Goal: Task Accomplishment & Management: Use online tool/utility

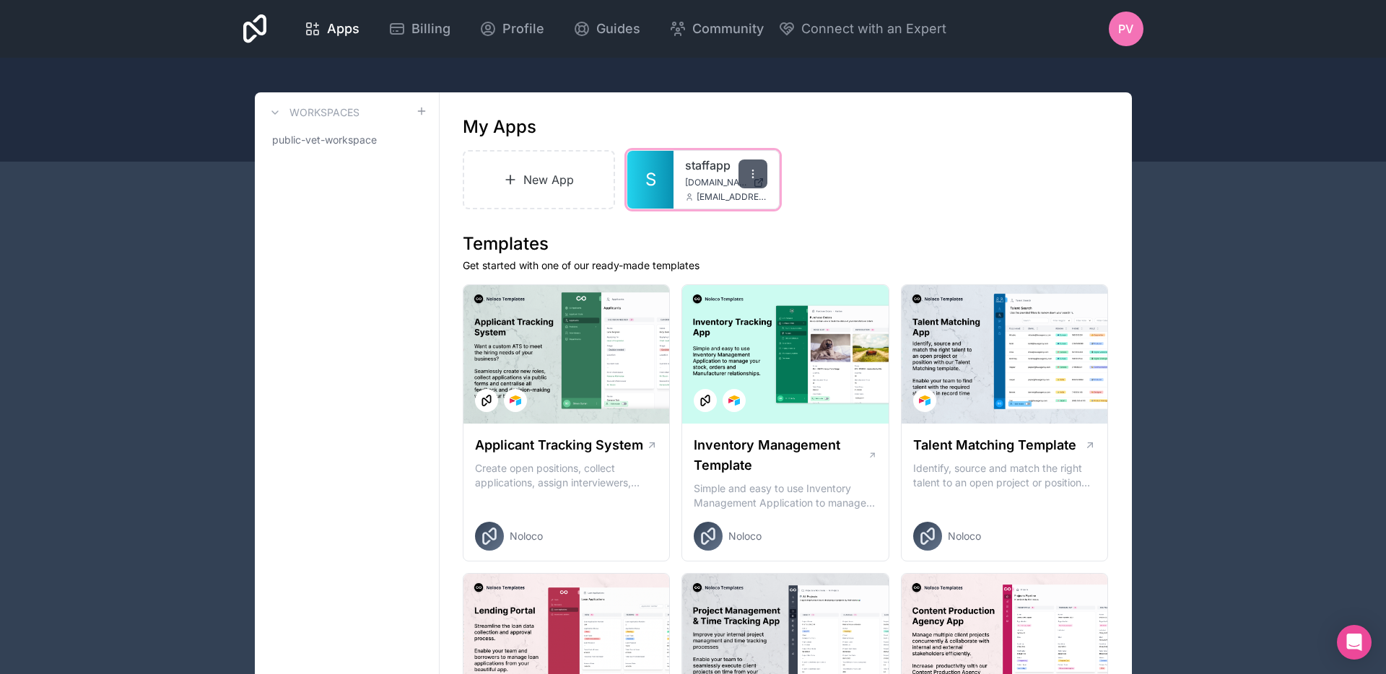
click at [760, 176] on div at bounding box center [752, 174] width 29 height 29
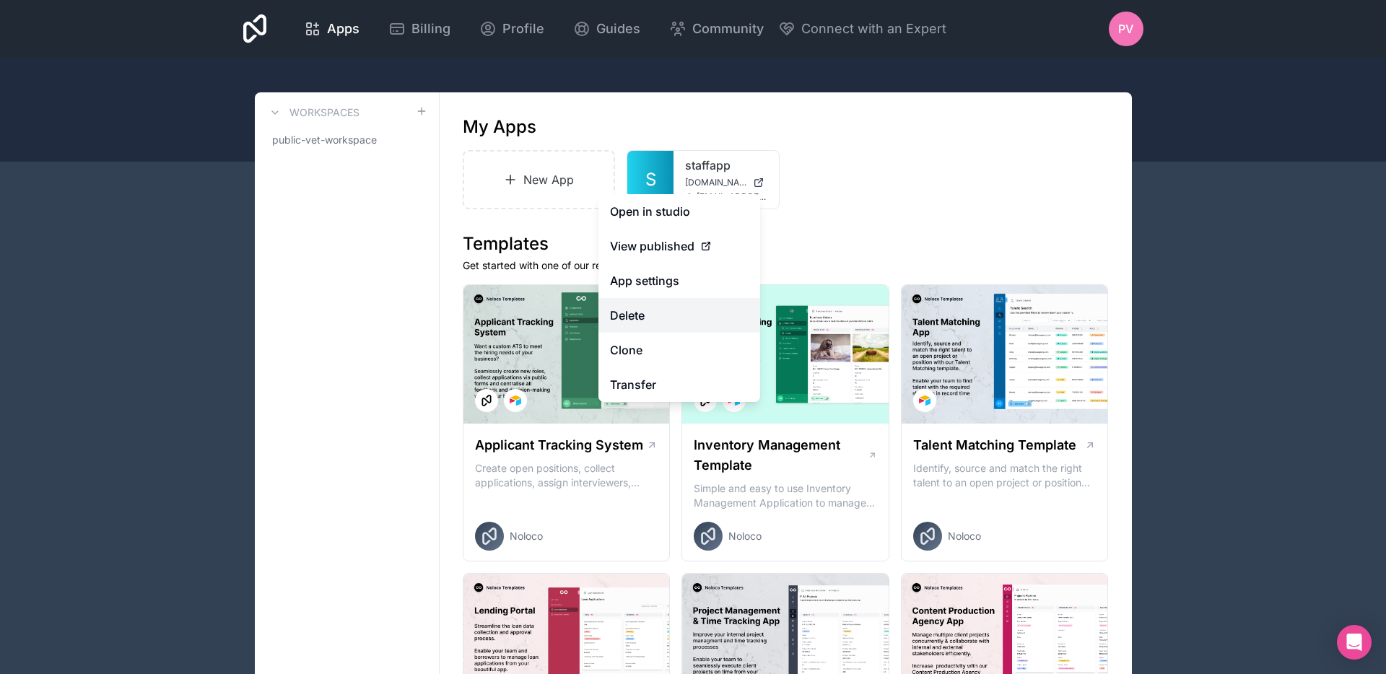
click at [658, 317] on button "Delete" at bounding box center [679, 315] width 162 height 35
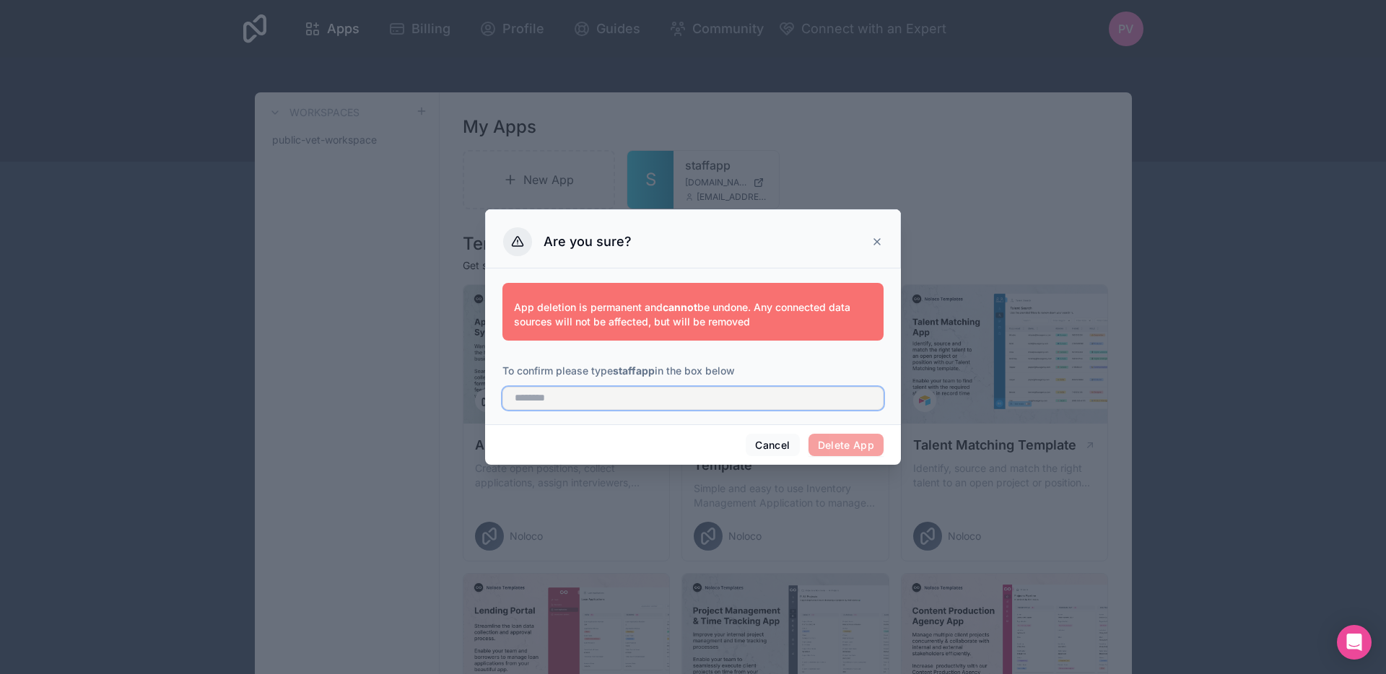
click at [810, 398] on input "text" at bounding box center [692, 398] width 381 height 23
type input "********"
click at [849, 443] on button "Delete App" at bounding box center [846, 445] width 76 height 23
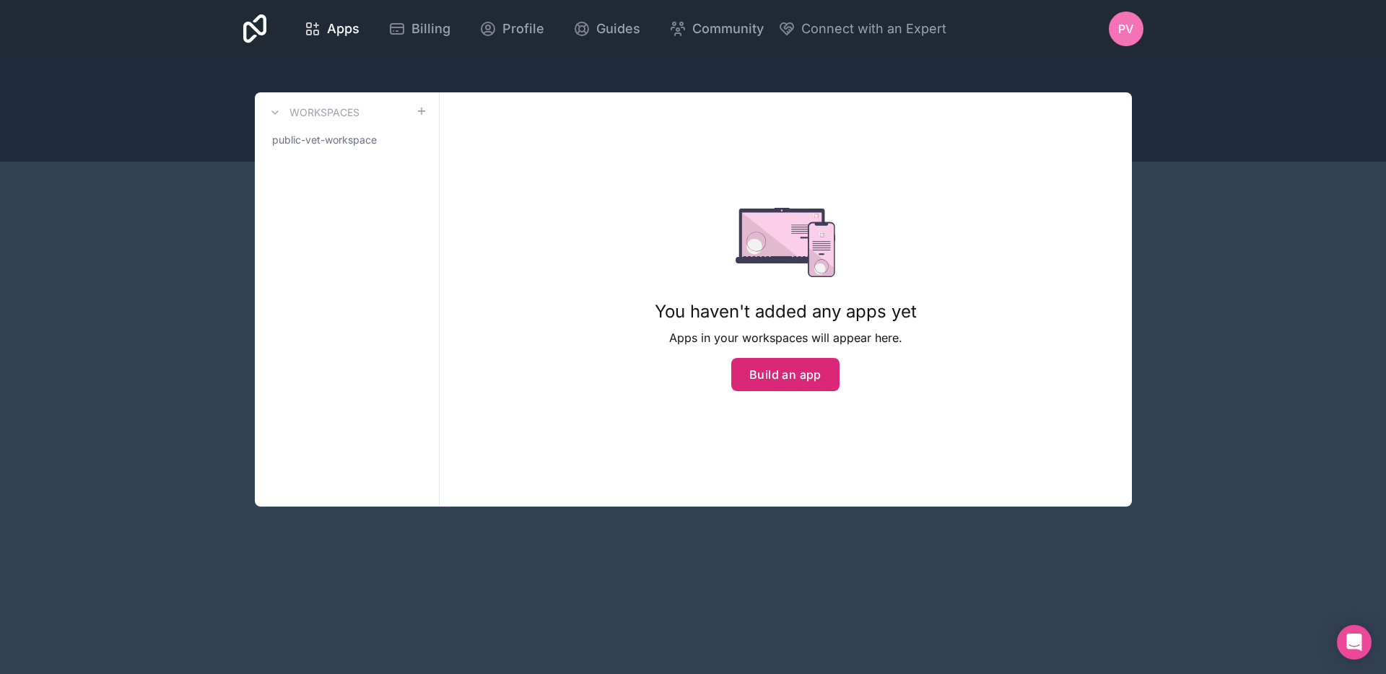
click at [782, 375] on button "Build an app" at bounding box center [785, 374] width 108 height 33
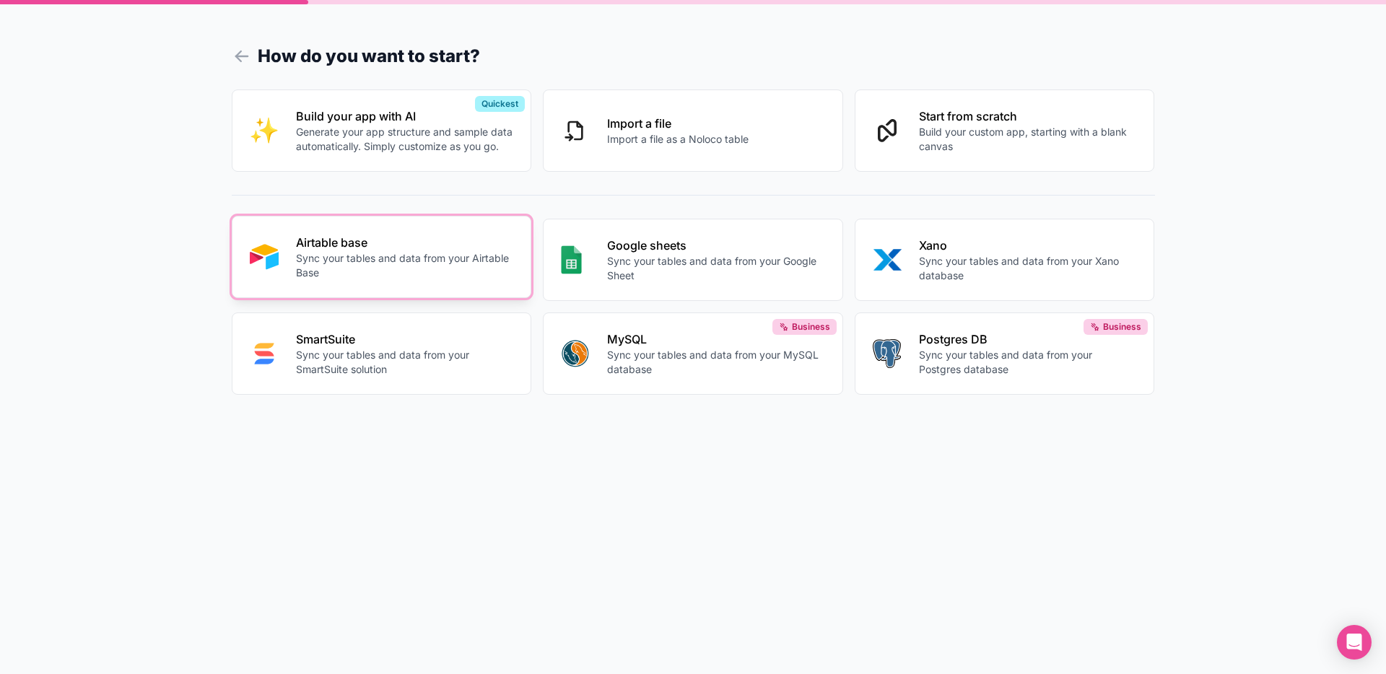
click at [381, 256] on p "Sync your tables and data from your Airtable Base" at bounding box center [405, 265] width 218 height 29
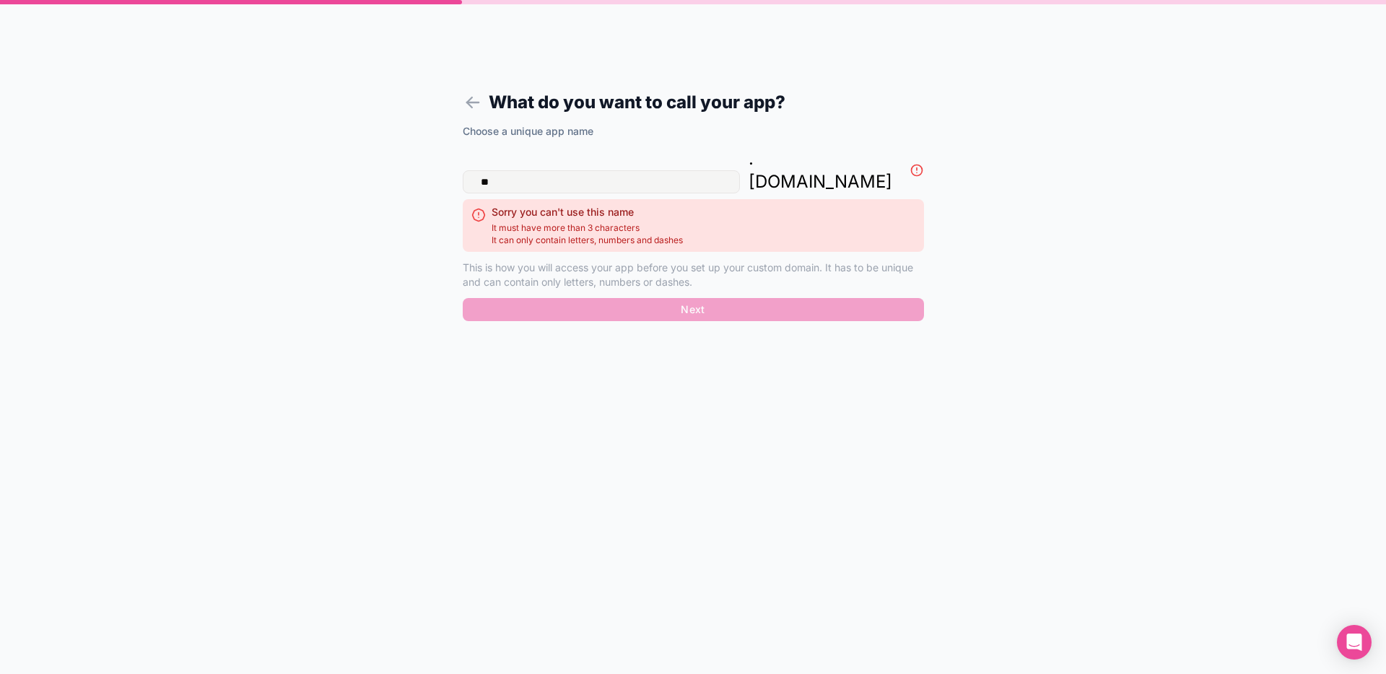
type input "*"
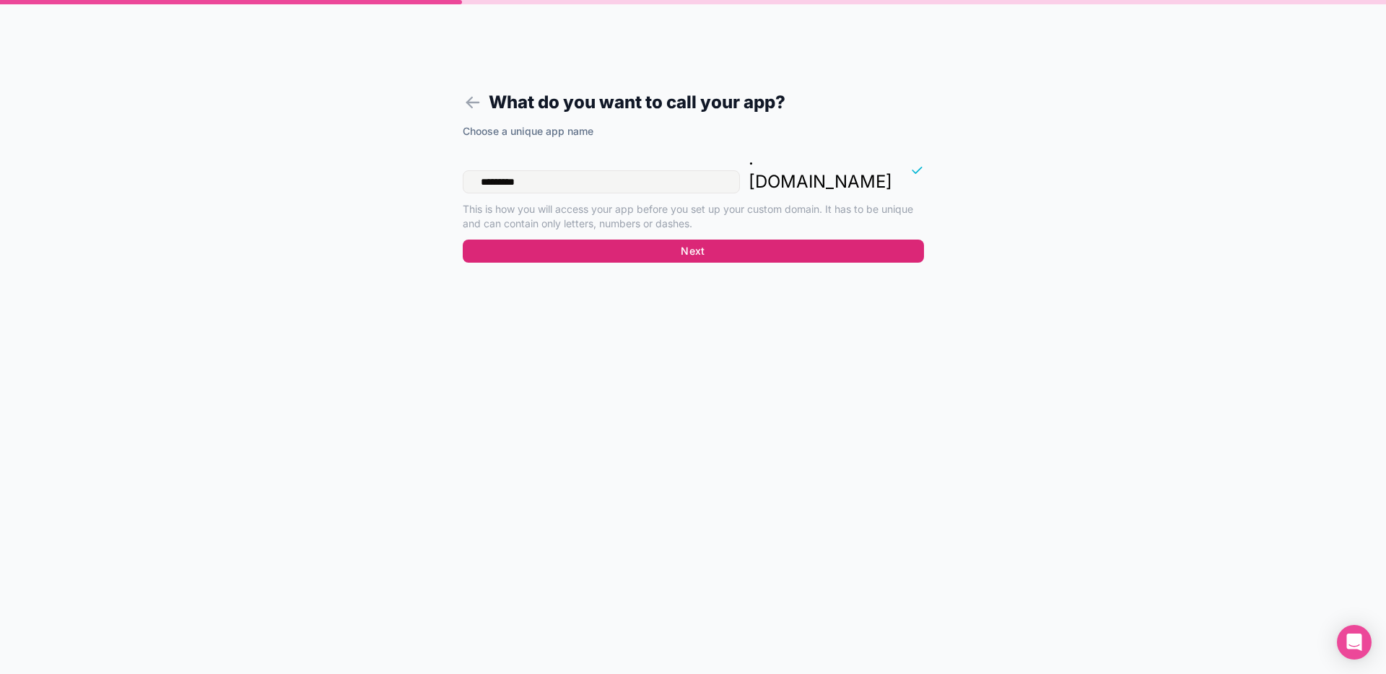
type input "*********"
click at [628, 240] on button "Next" at bounding box center [693, 251] width 461 height 23
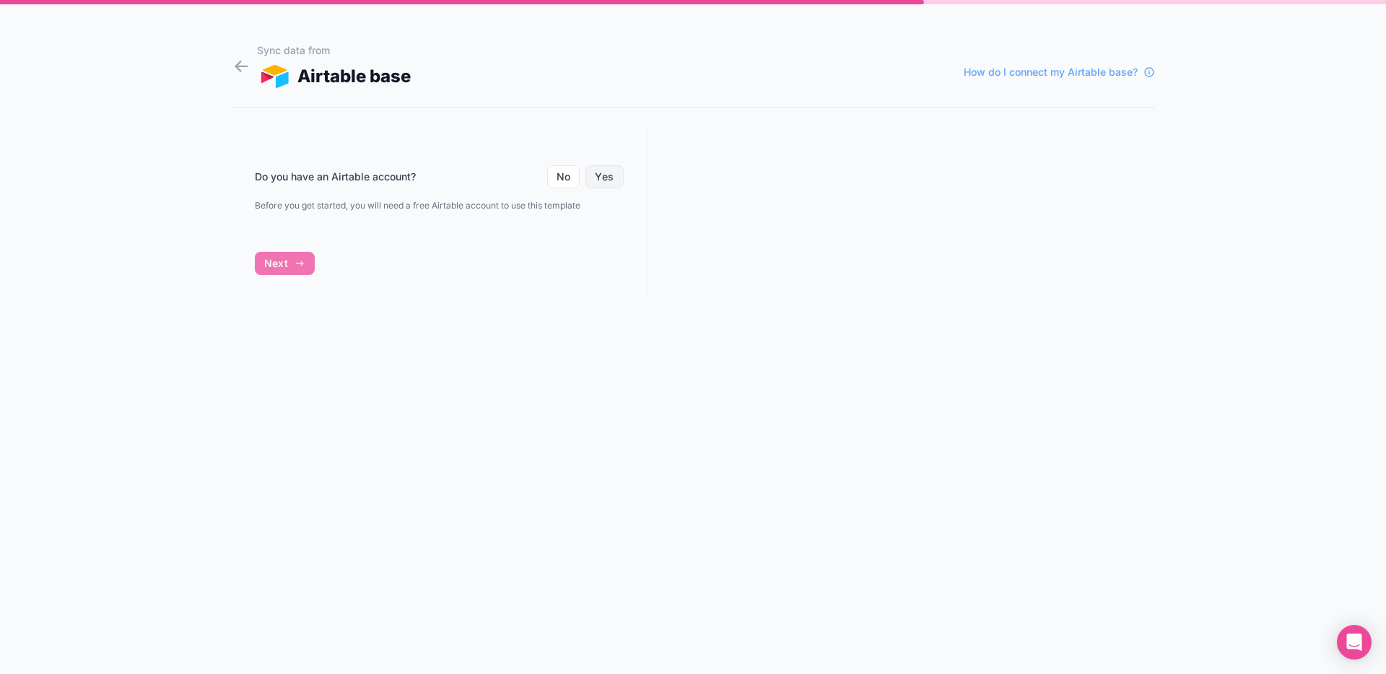
click at [616, 182] on button "Yes" at bounding box center [604, 176] width 38 height 23
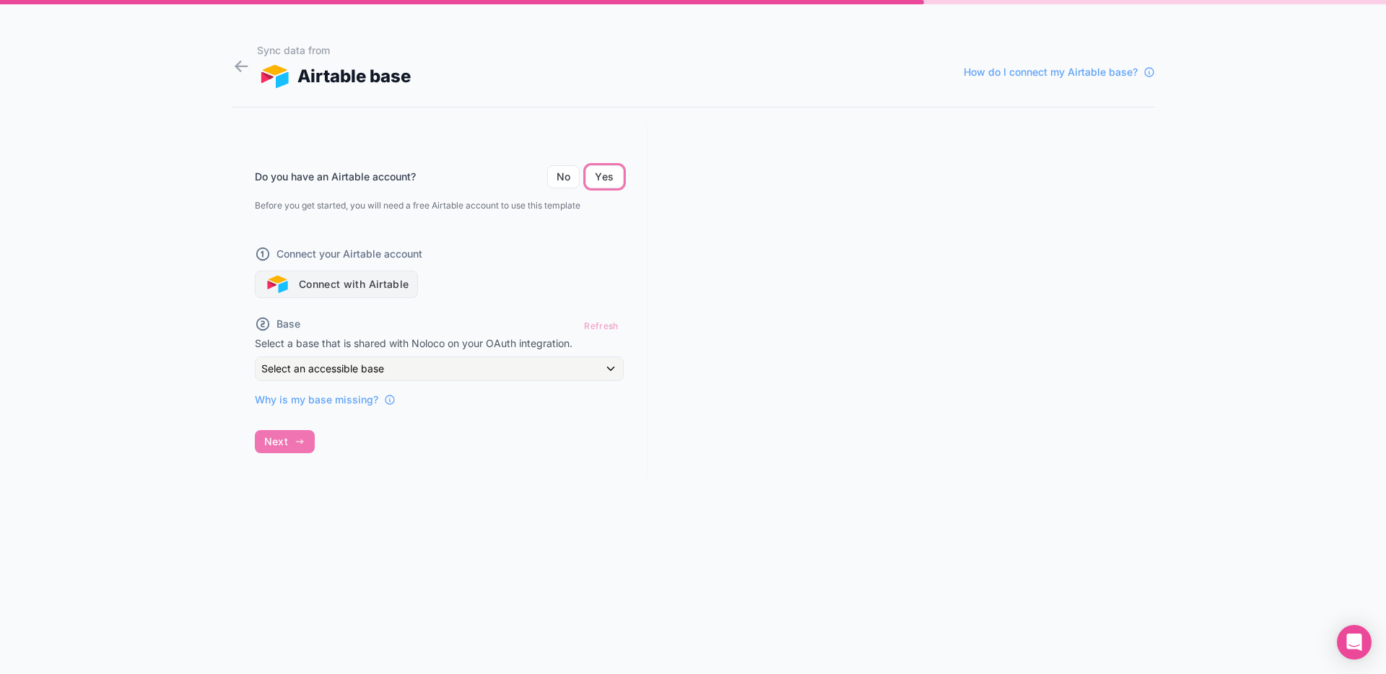
click at [326, 289] on button "Connect with Airtable" at bounding box center [337, 284] width 164 height 27
click at [492, 320] on div "Base Refresh" at bounding box center [439, 325] width 369 height 21
click at [380, 271] on button "Connect with Airtable" at bounding box center [337, 284] width 164 height 27
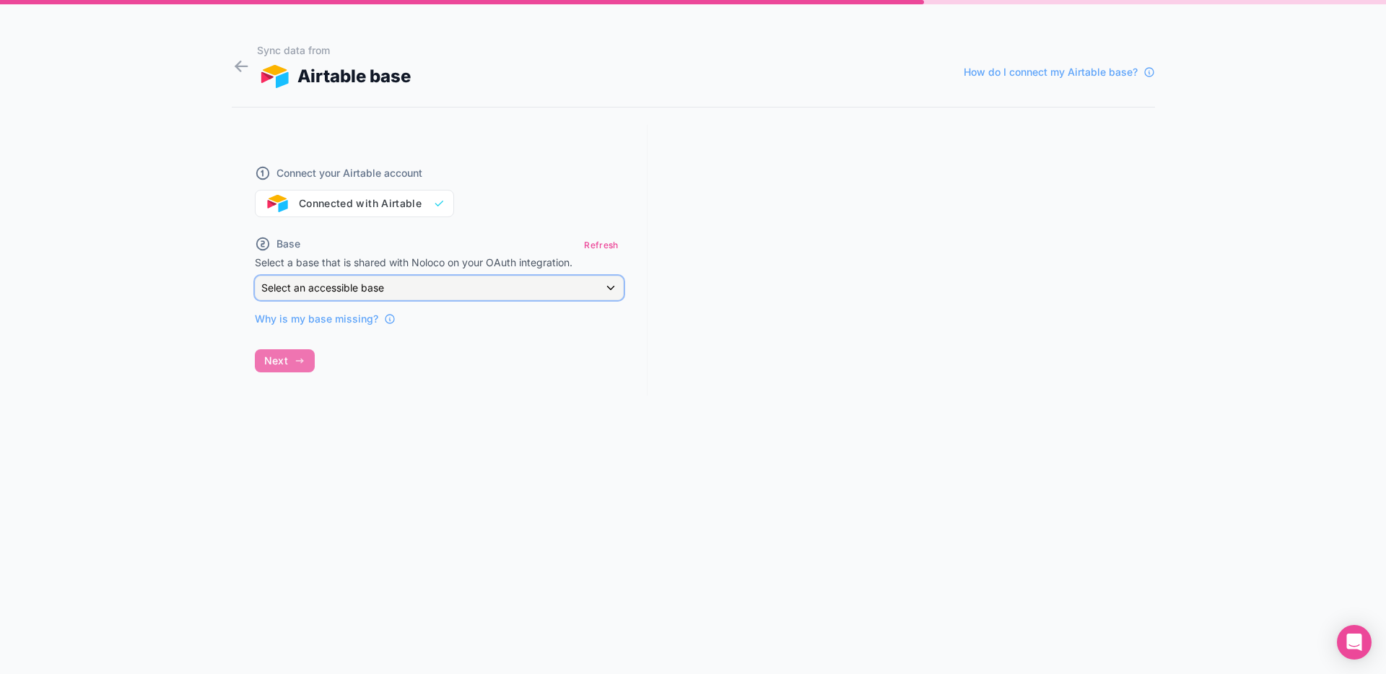
click at [422, 280] on div "Select an accessible base" at bounding box center [439, 287] width 367 height 23
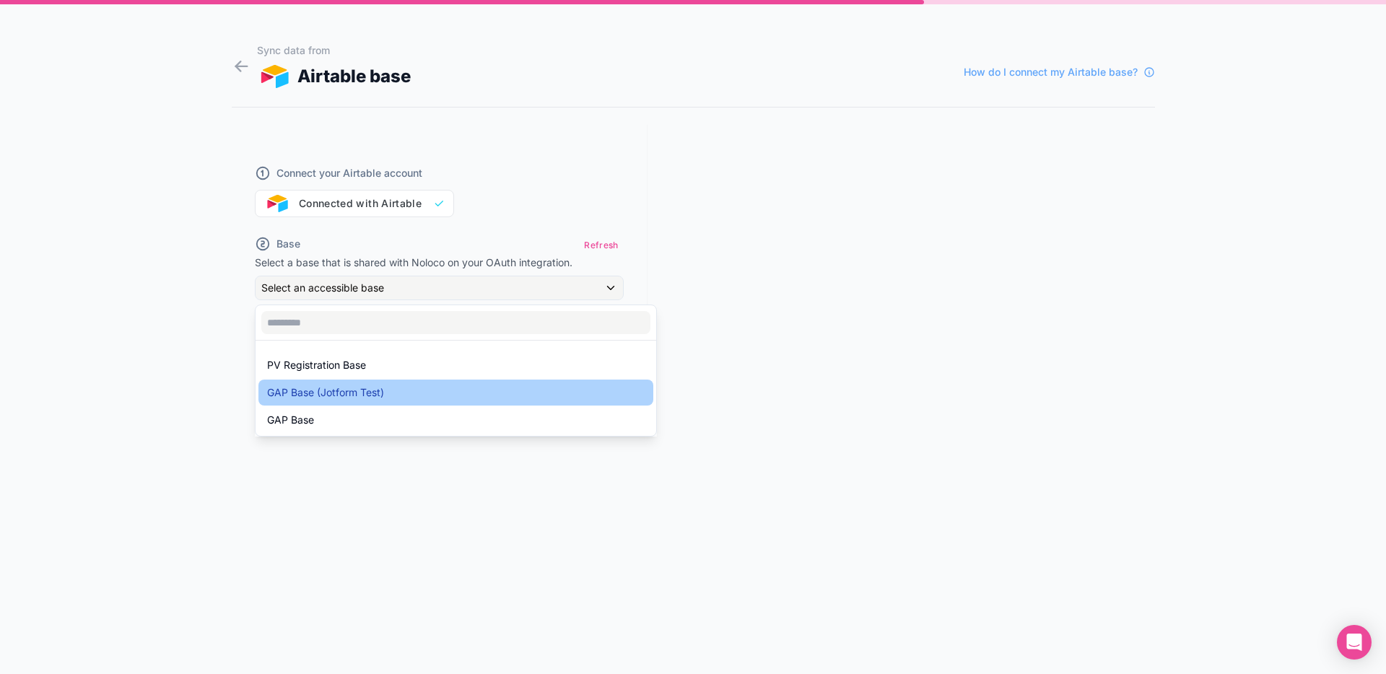
click at [357, 391] on span "GAP Base (Jotform Test)" at bounding box center [325, 392] width 117 height 17
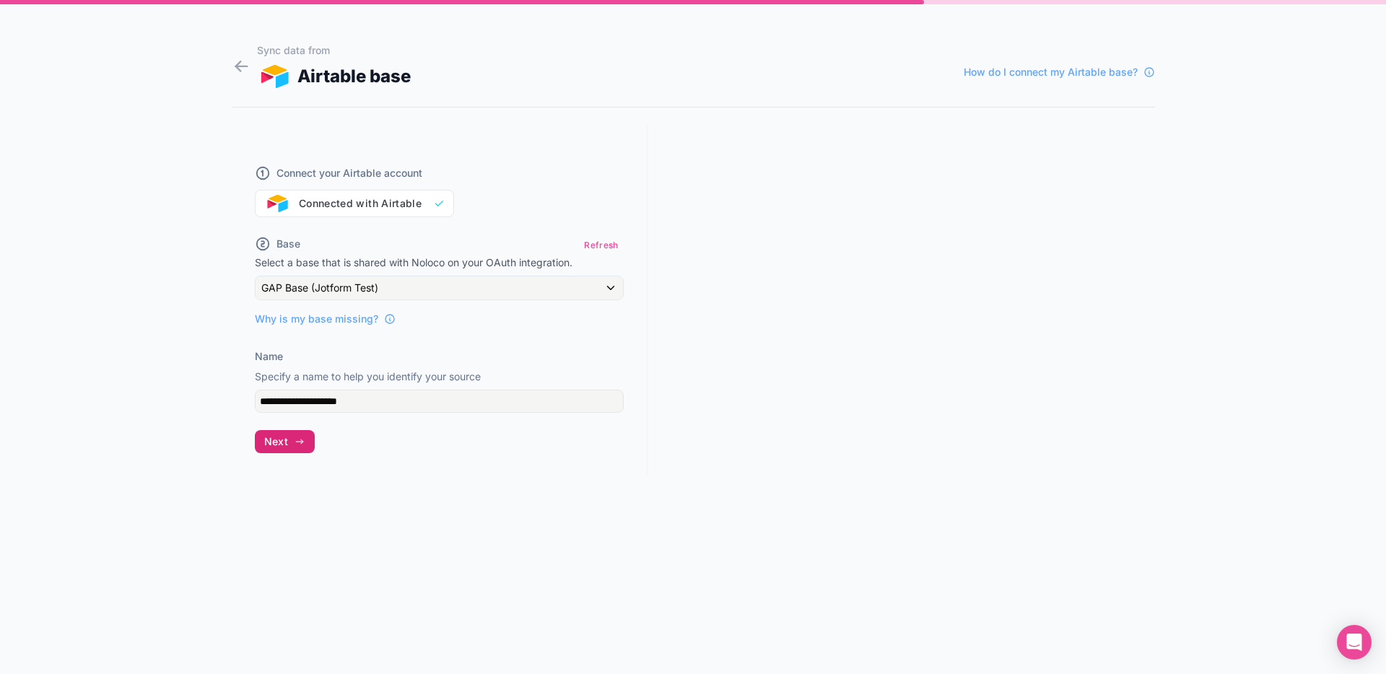
click at [280, 442] on span "Next" at bounding box center [276, 441] width 24 height 13
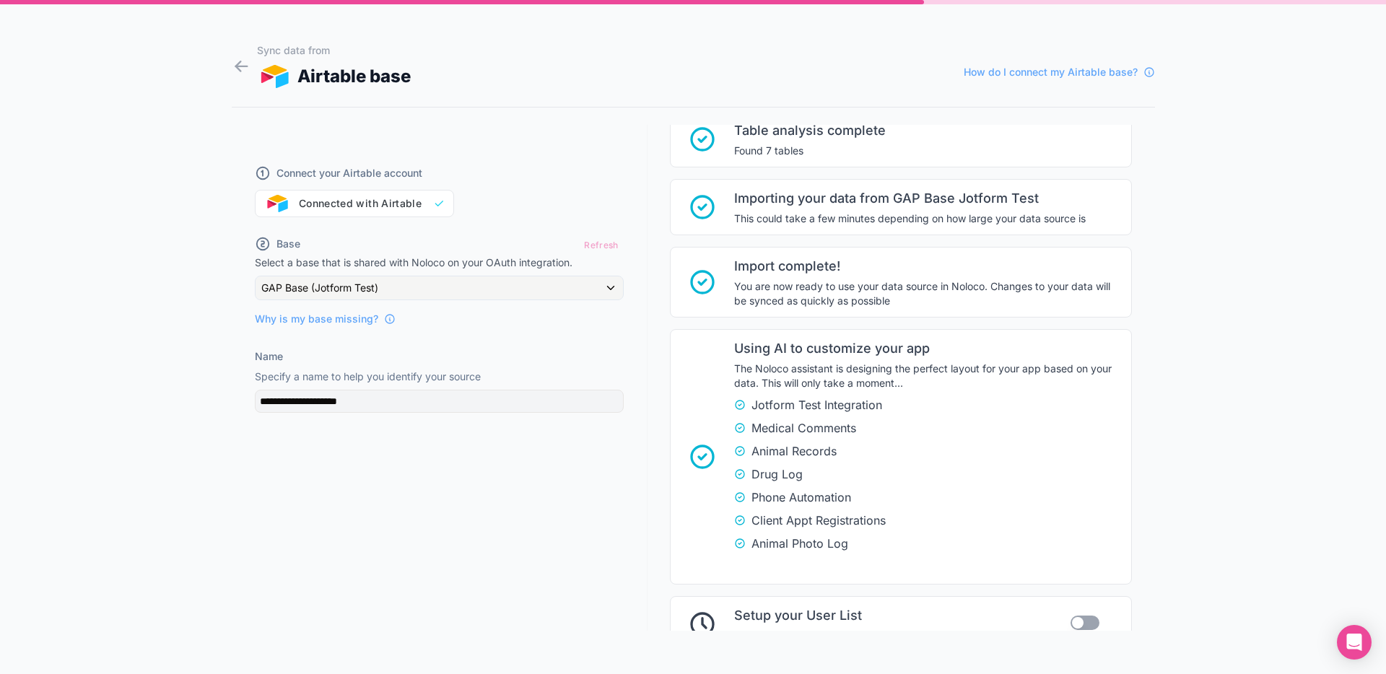
scroll to position [240, 0]
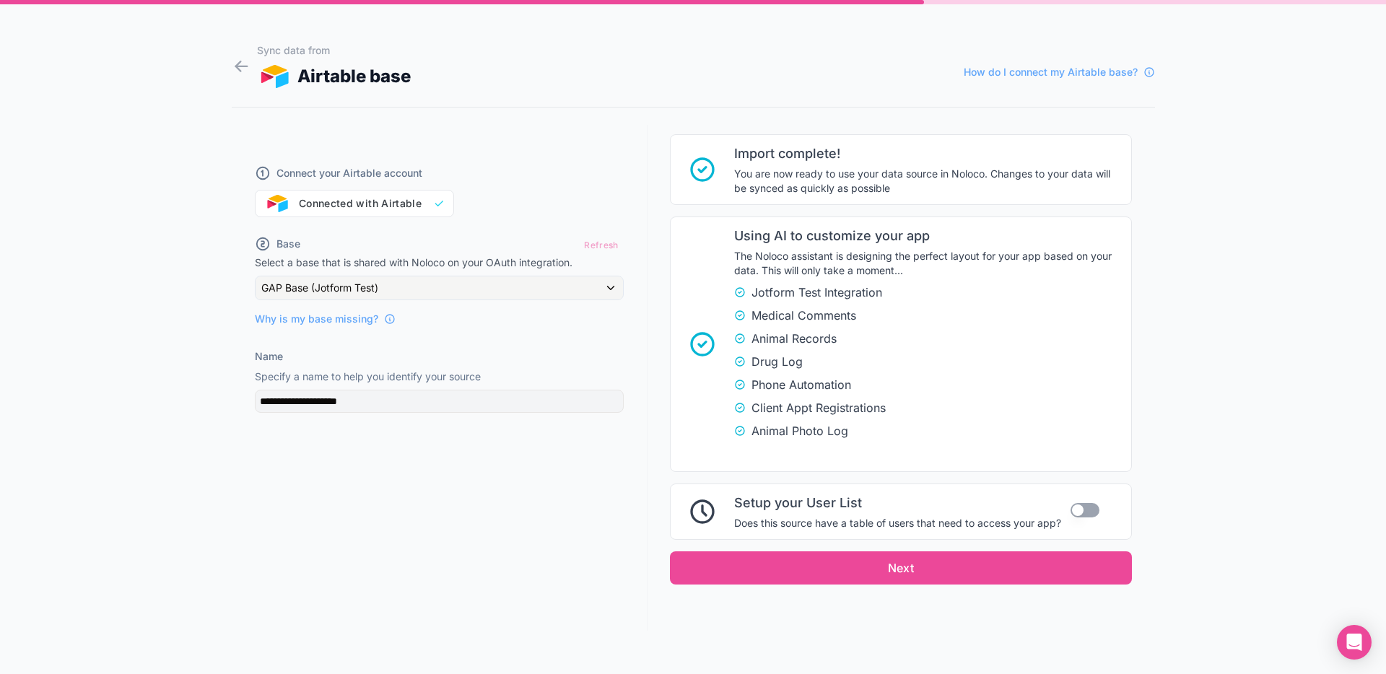
click at [1081, 506] on button "Use setting" at bounding box center [1084, 510] width 29 height 14
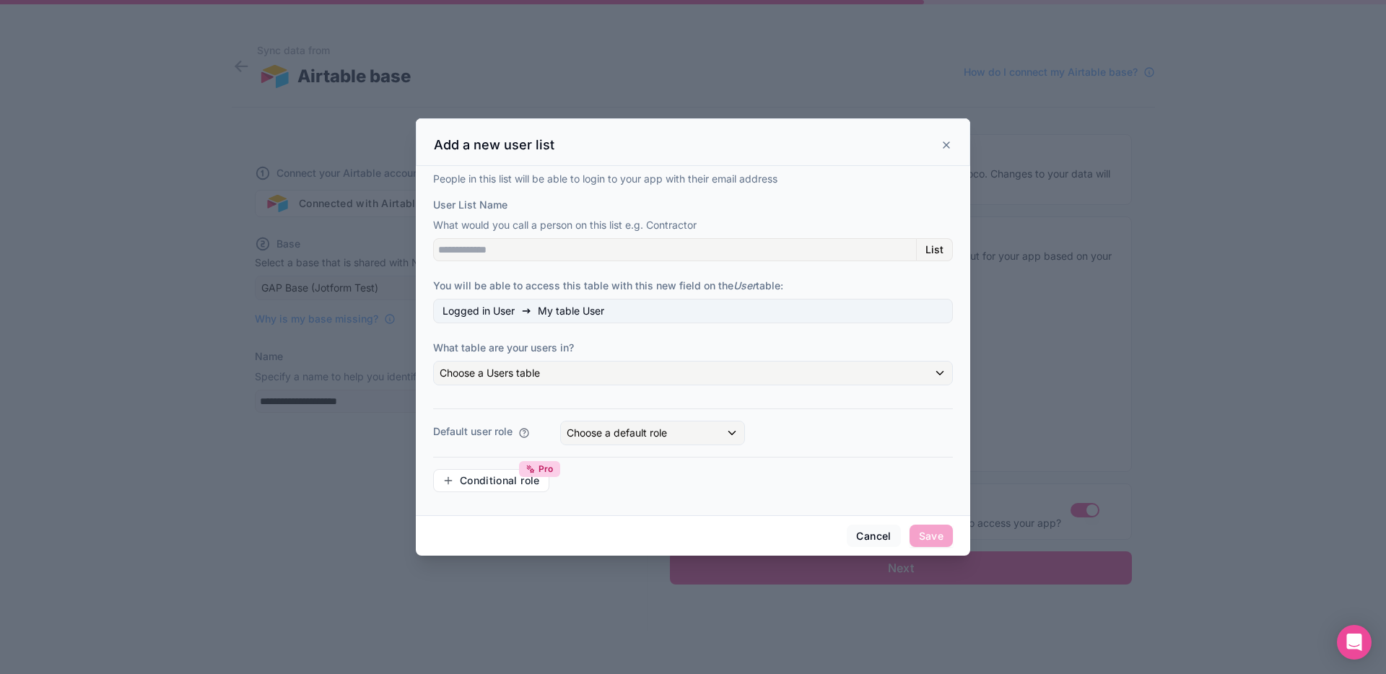
click at [1081, 506] on div at bounding box center [693, 337] width 1386 height 674
click at [541, 257] on input "User List Name" at bounding box center [675, 249] width 484 height 23
type input "*"
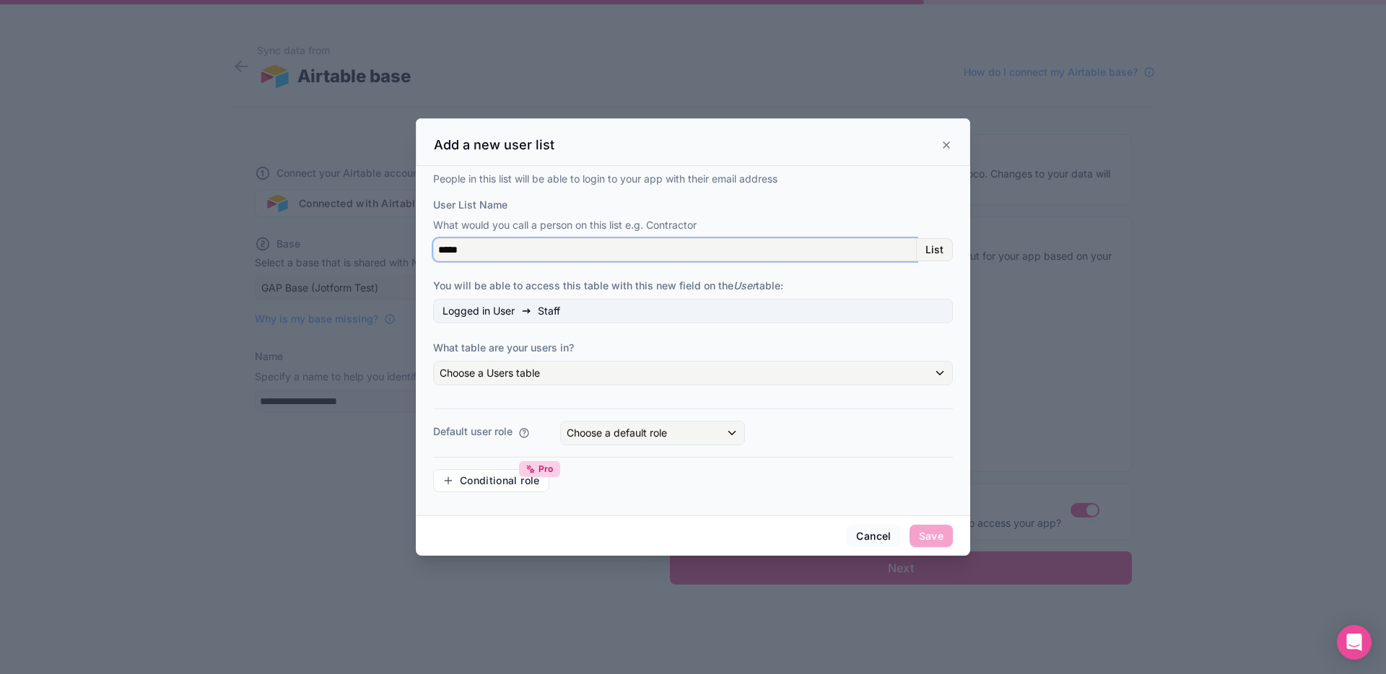
type input "*****"
click at [566, 281] on span "You will be able to access this table with this new field on the User table:" at bounding box center [608, 285] width 350 height 12
click at [518, 250] on input "*****" at bounding box center [675, 249] width 484 height 23
click at [554, 189] on div "People in this list will be able to login to your app with their email address …" at bounding box center [693, 338] width 520 height 332
click at [507, 378] on span "Choose a Users table" at bounding box center [490, 373] width 100 height 12
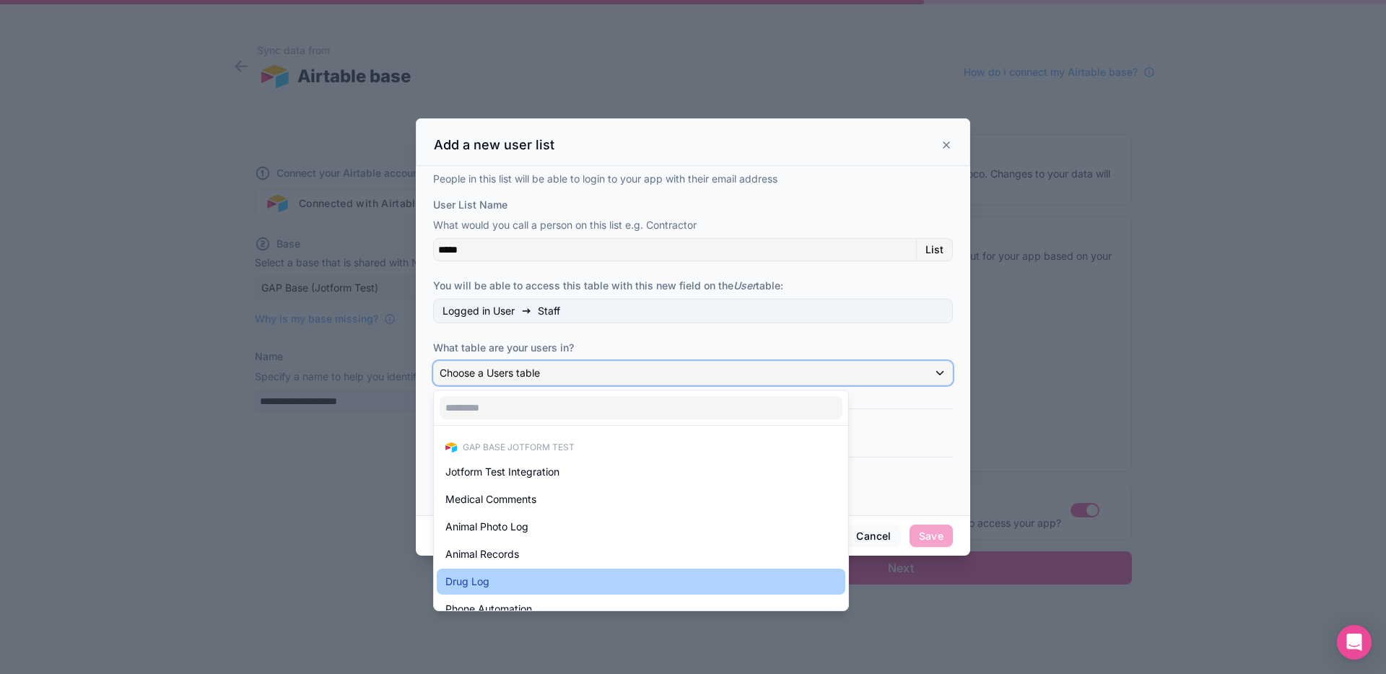
scroll to position [42, 0]
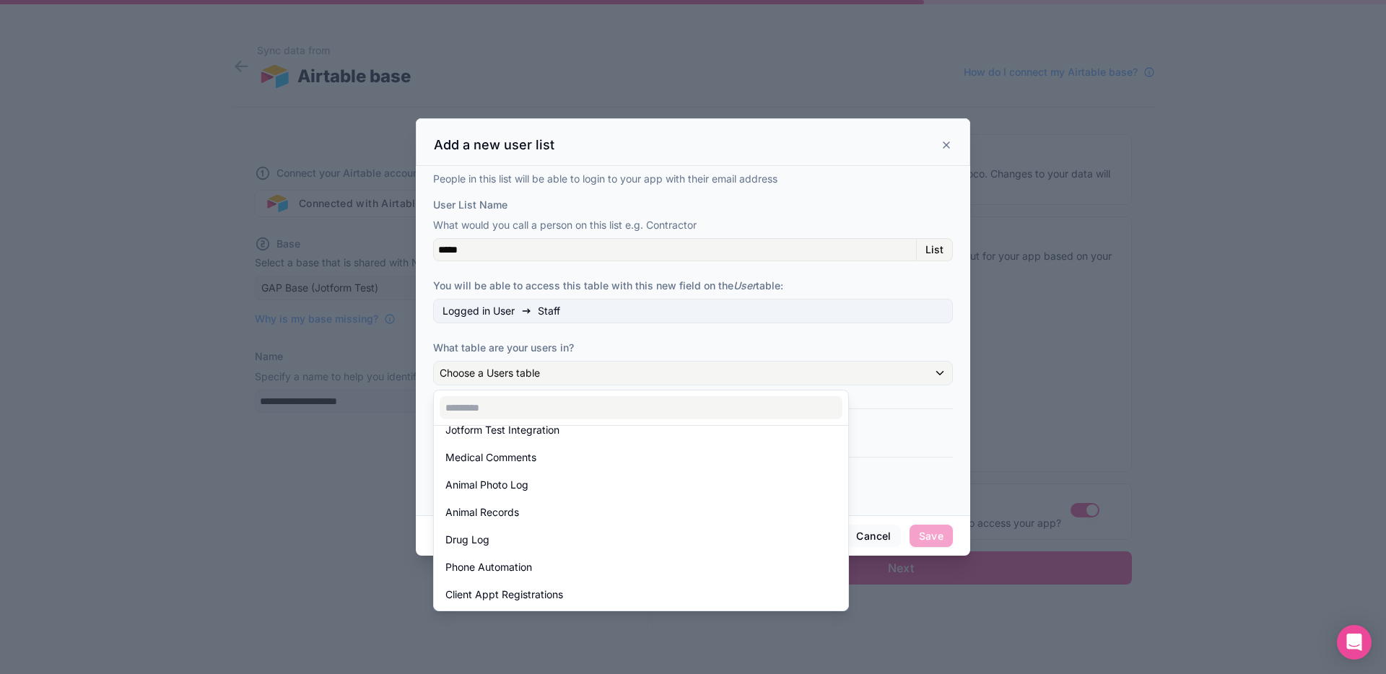
click at [590, 383] on div at bounding box center [693, 336] width 554 height 437
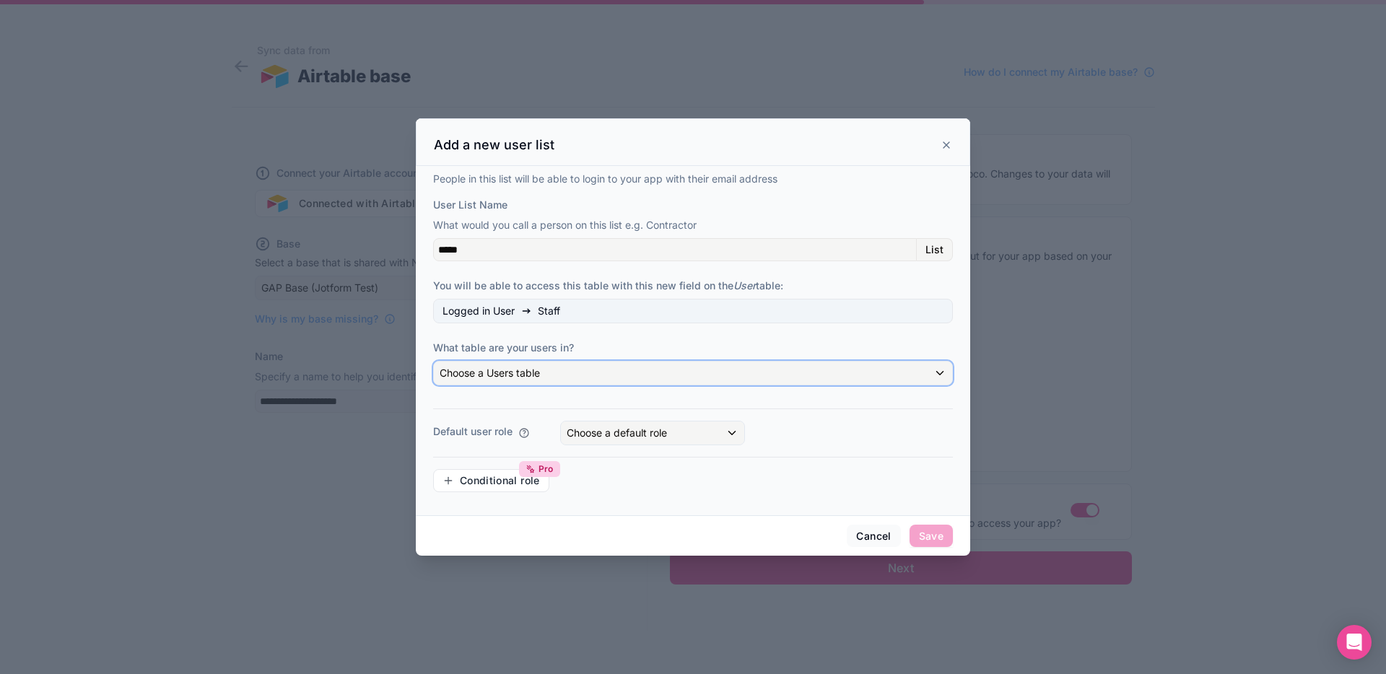
click at [544, 375] on div "Choose a Users table" at bounding box center [693, 373] width 518 height 23
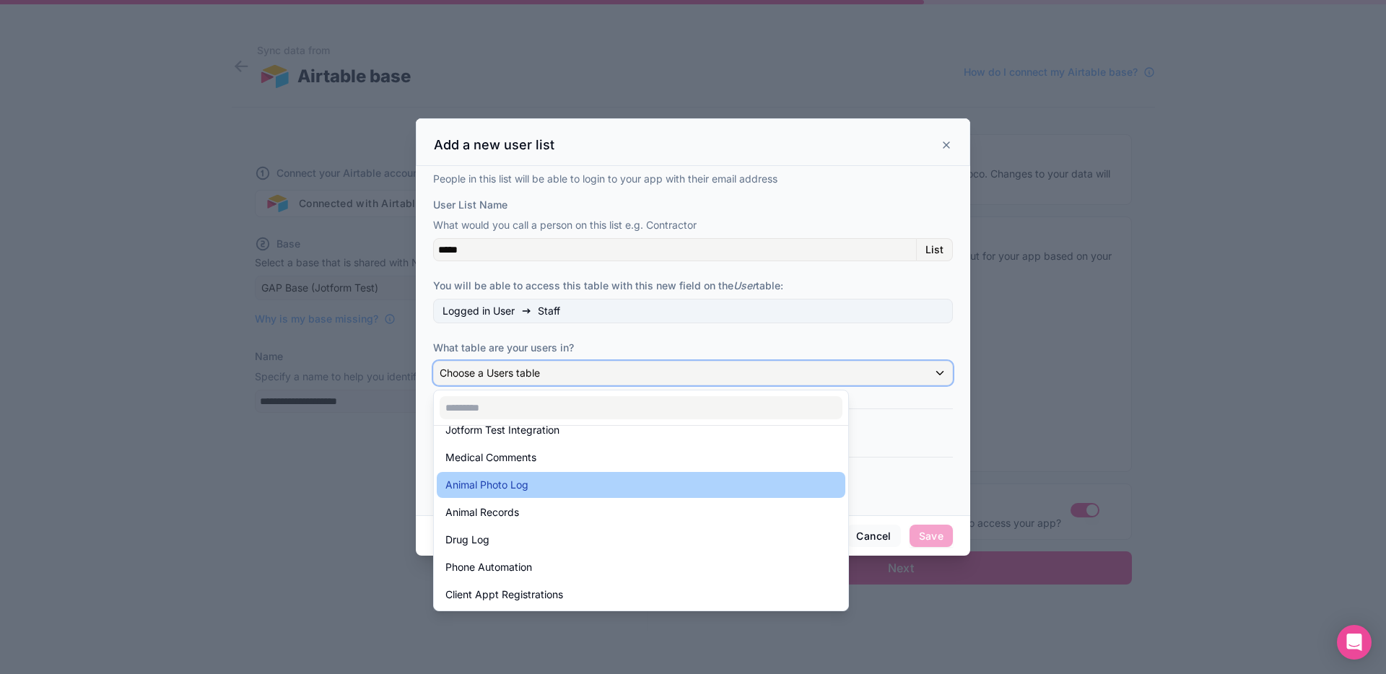
scroll to position [0, 0]
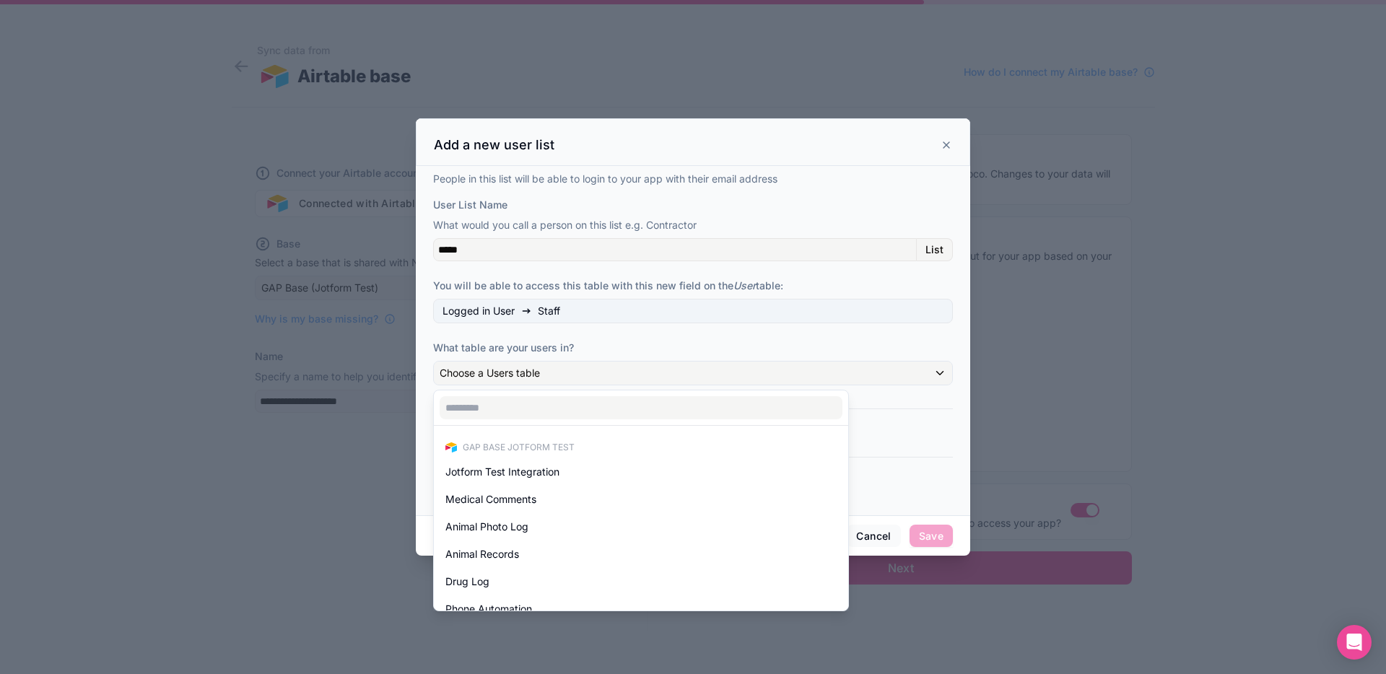
click at [549, 303] on div at bounding box center [693, 336] width 554 height 437
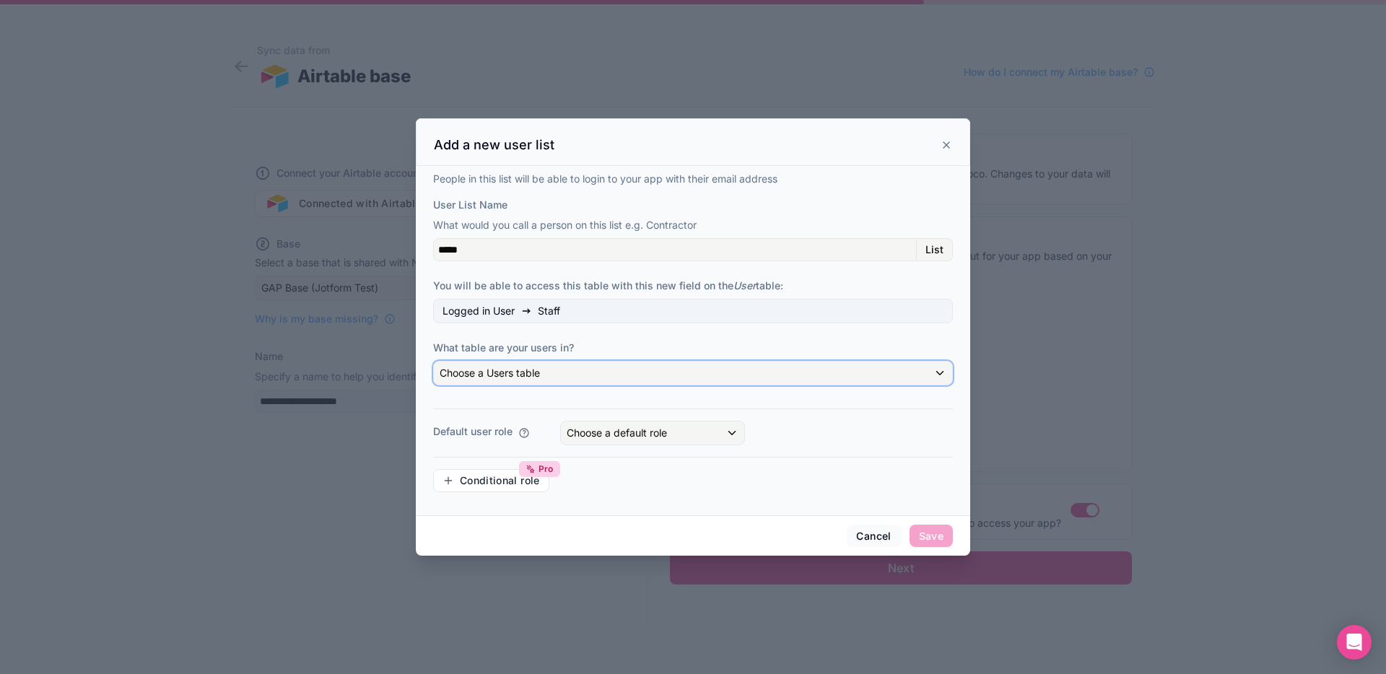
click at [553, 370] on div "Choose a Users table" at bounding box center [693, 373] width 518 height 23
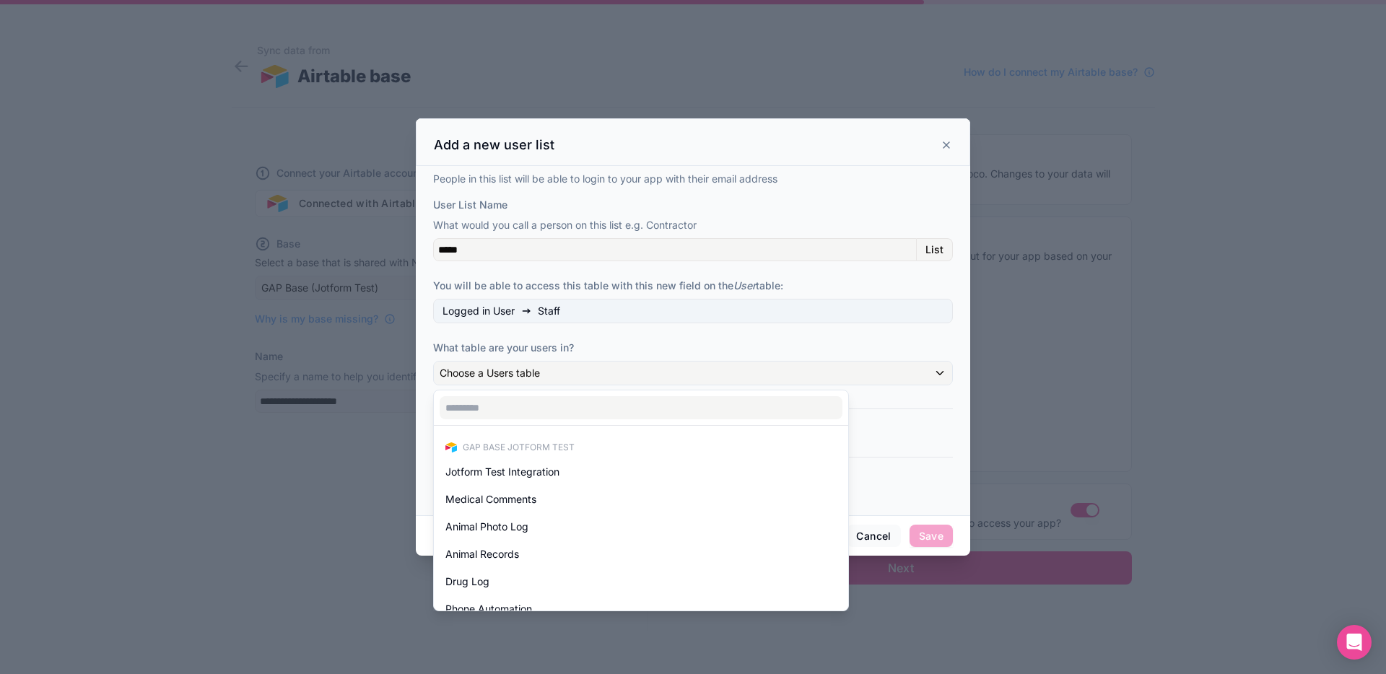
click at [562, 338] on div at bounding box center [693, 336] width 554 height 437
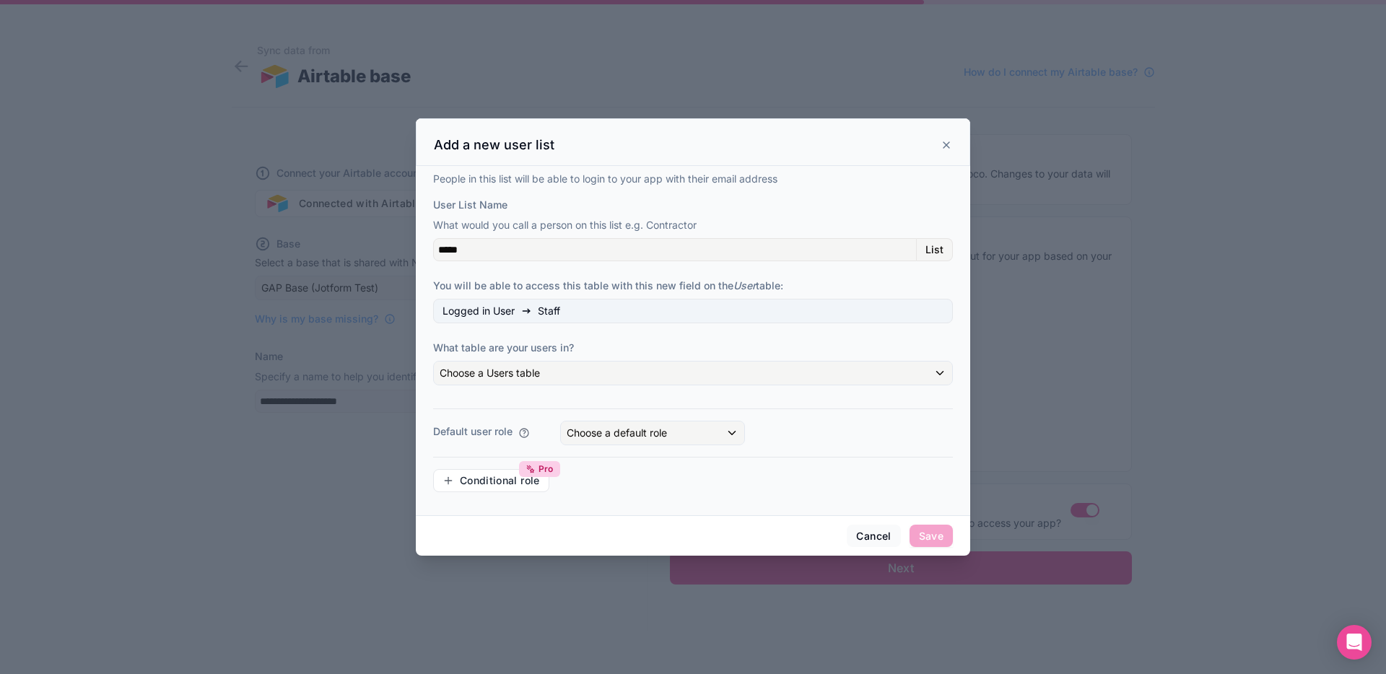
click at [505, 295] on div "People in this list will be able to login to your app with their email address …" at bounding box center [693, 338] width 520 height 332
click at [502, 308] on span "Logged in User" at bounding box center [478, 311] width 72 height 14
click at [489, 374] on span "Choose a Users table" at bounding box center [490, 373] width 100 height 12
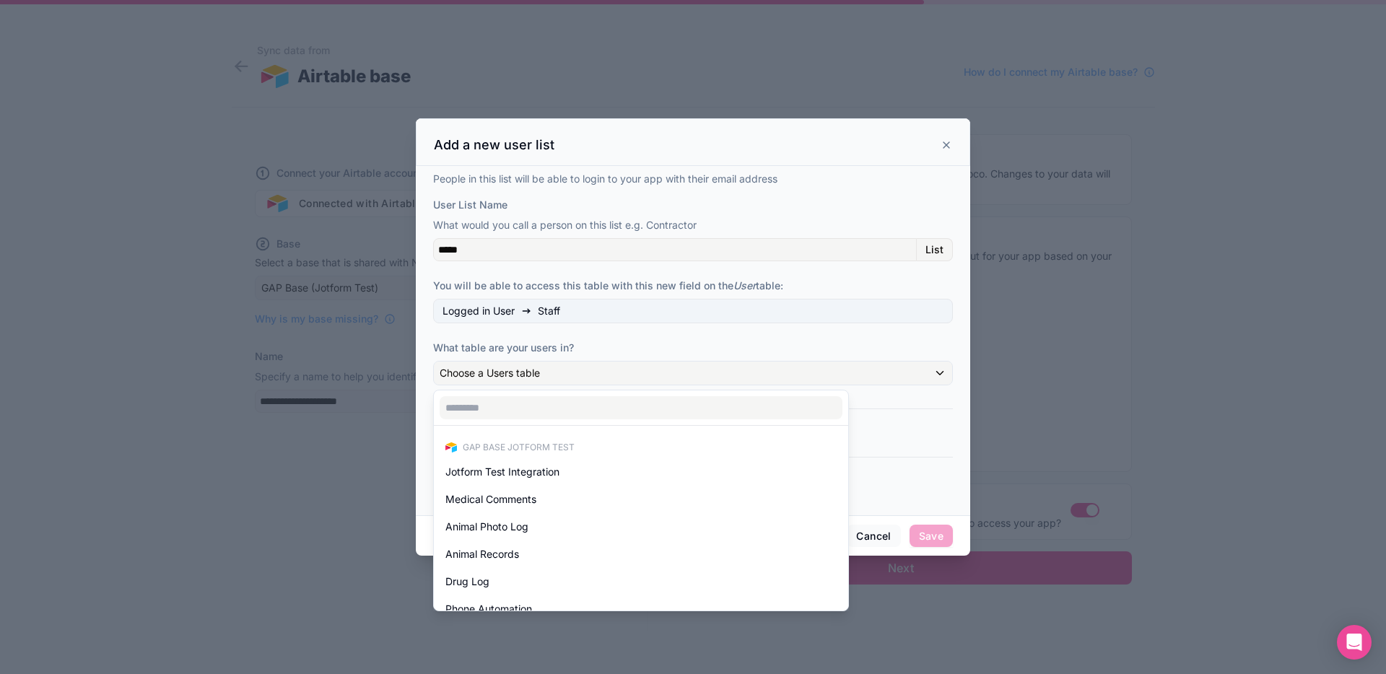
click at [494, 437] on div "GAP Base Jotform Test" at bounding box center [641, 447] width 409 height 20
click at [493, 440] on div "GAP Base Jotform Test" at bounding box center [641, 447] width 409 height 20
click at [581, 346] on div at bounding box center [693, 336] width 554 height 437
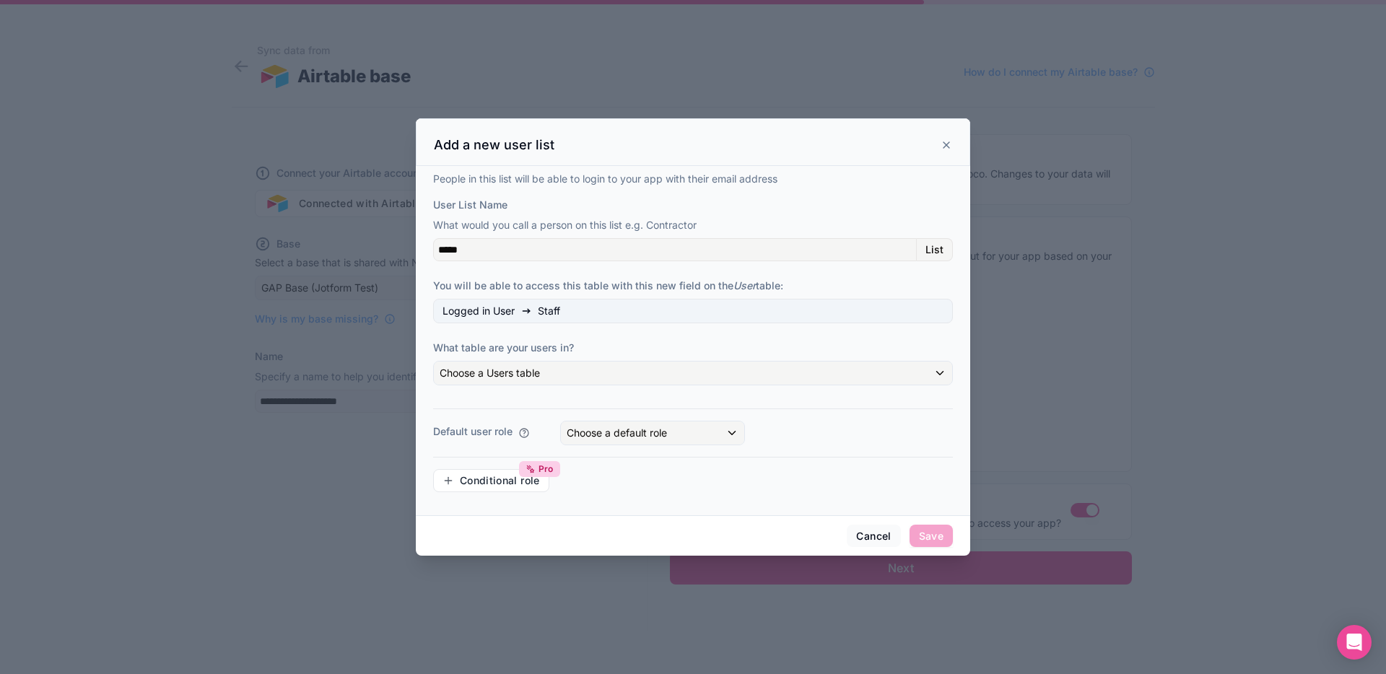
click at [884, 531] on button "Cancel" at bounding box center [873, 536] width 53 height 23
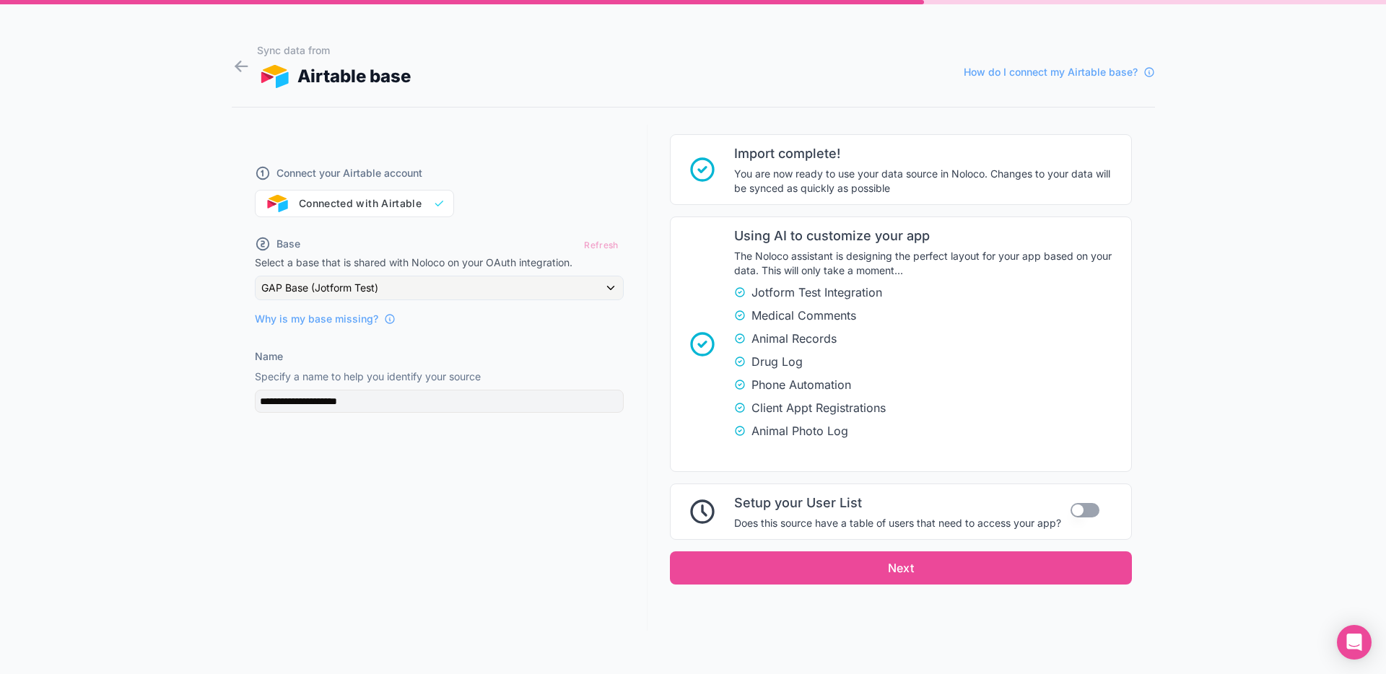
click at [972, 546] on div "Connecting to Airtable Analyzing your tables... this could take a minute Table …" at bounding box center [900, 258] width 485 height 746
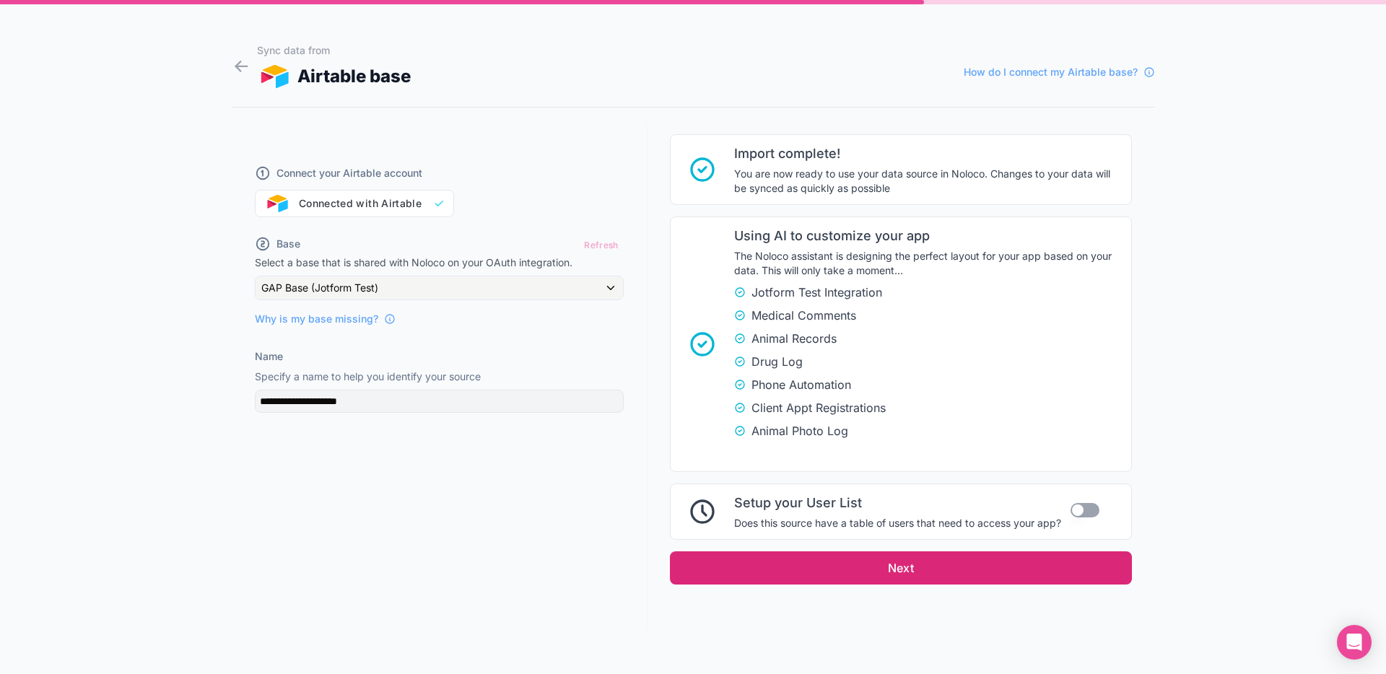
click at [910, 558] on button "Next" at bounding box center [901, 567] width 462 height 33
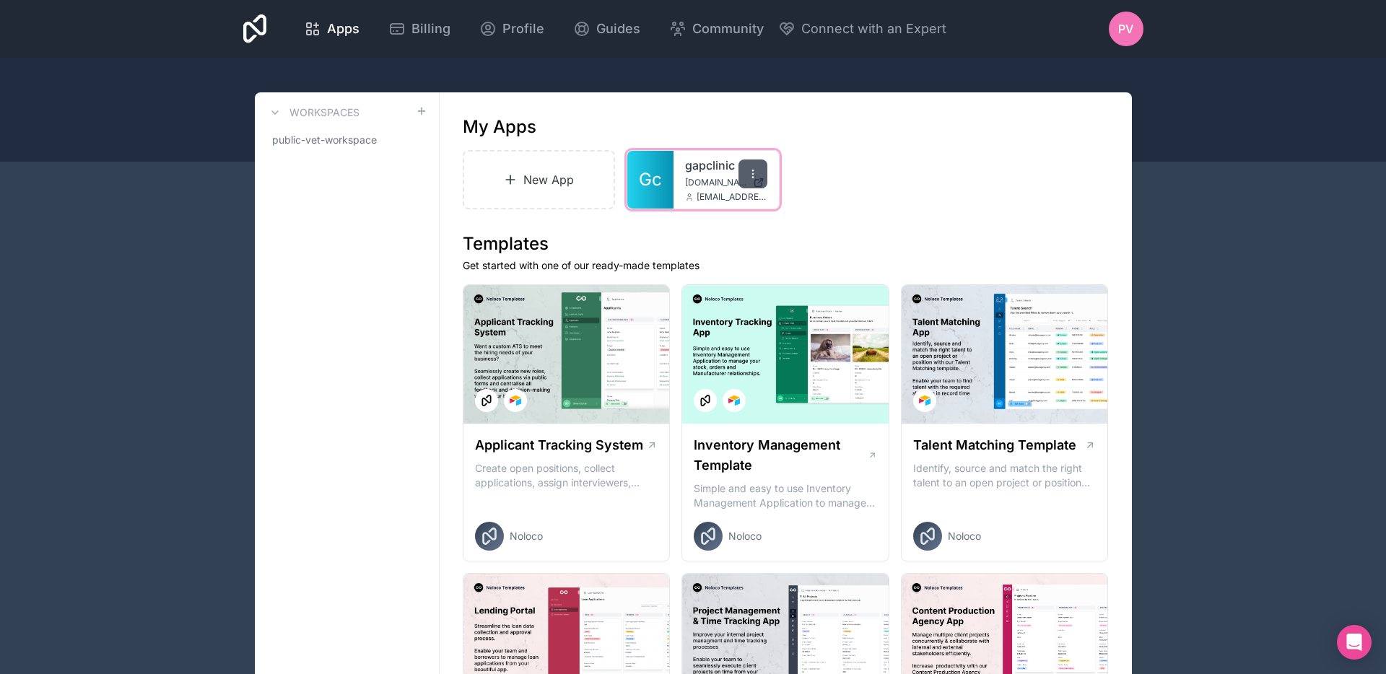
click at [750, 176] on icon at bounding box center [753, 174] width 12 height 12
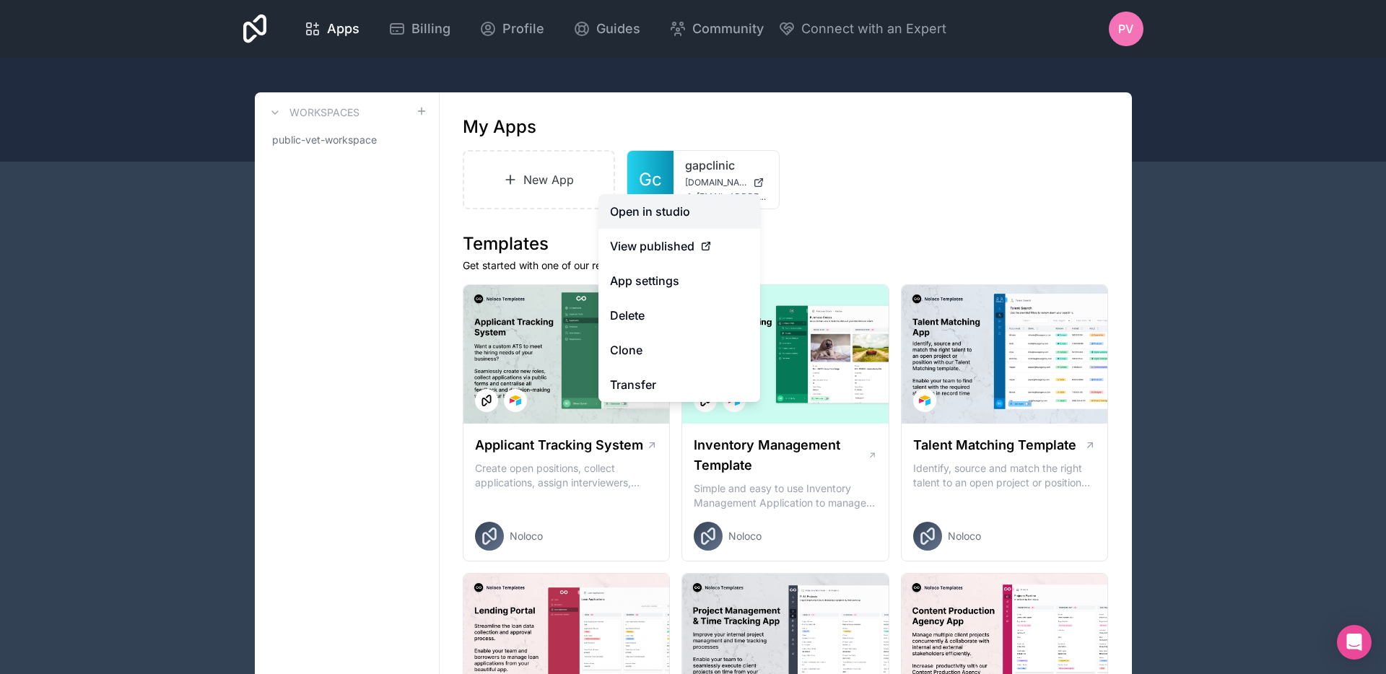
click at [705, 219] on link "Open in studio" at bounding box center [679, 211] width 162 height 35
